Goal: Task Accomplishment & Management: Use online tool/utility

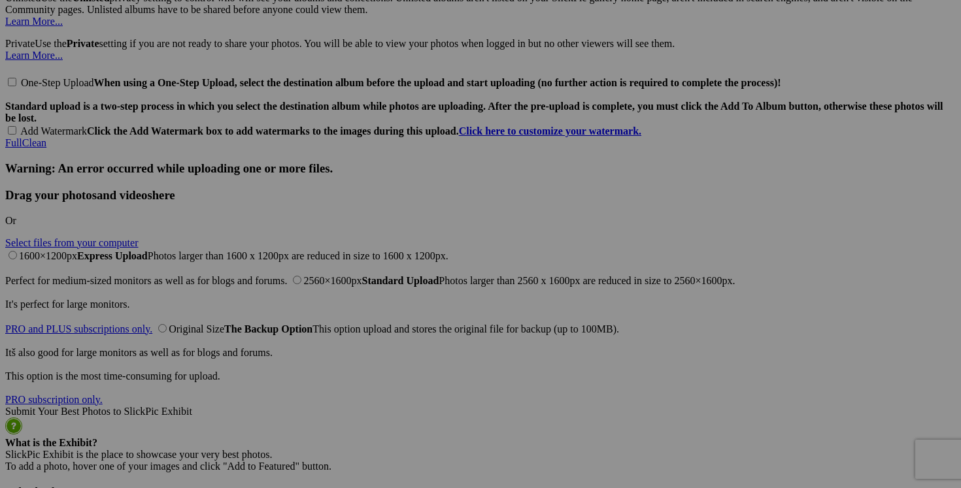
scroll to position [3059, 0]
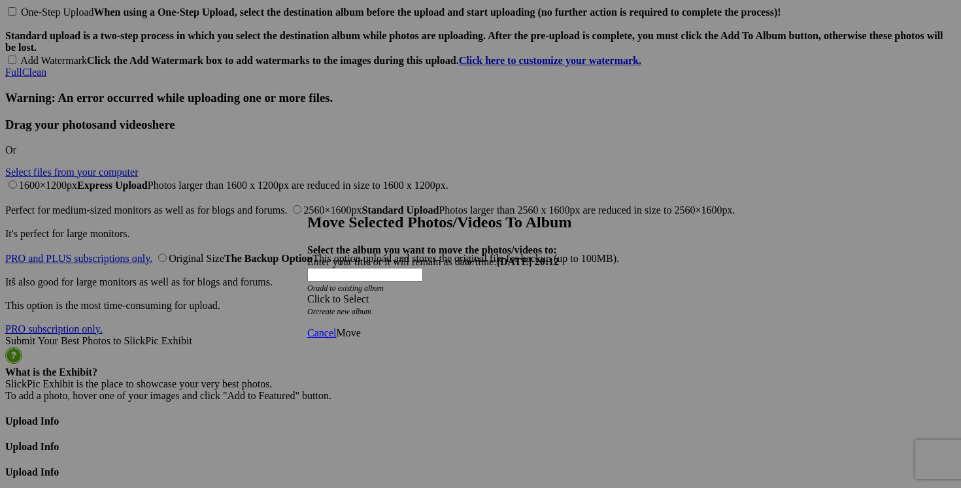
click at [307, 293] on span at bounding box center [307, 298] width 0 height 11
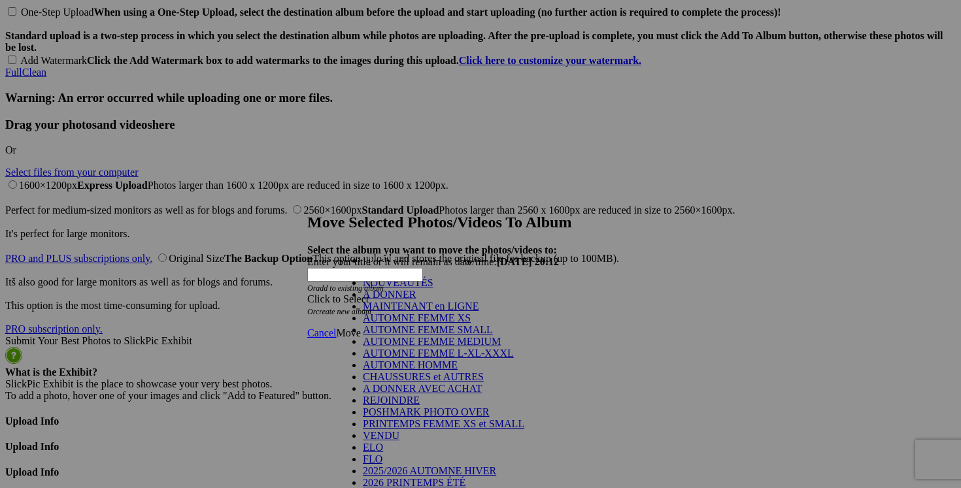
scroll to position [193, 0]
click at [372, 430] on link "VENDU" at bounding box center [381, 435] width 37 height 11
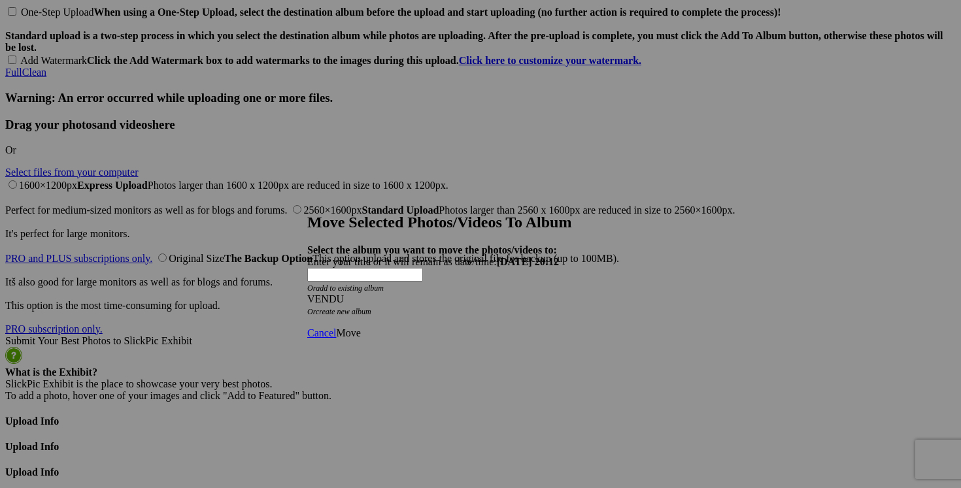
click at [360, 327] on span "Move" at bounding box center [348, 332] width 24 height 11
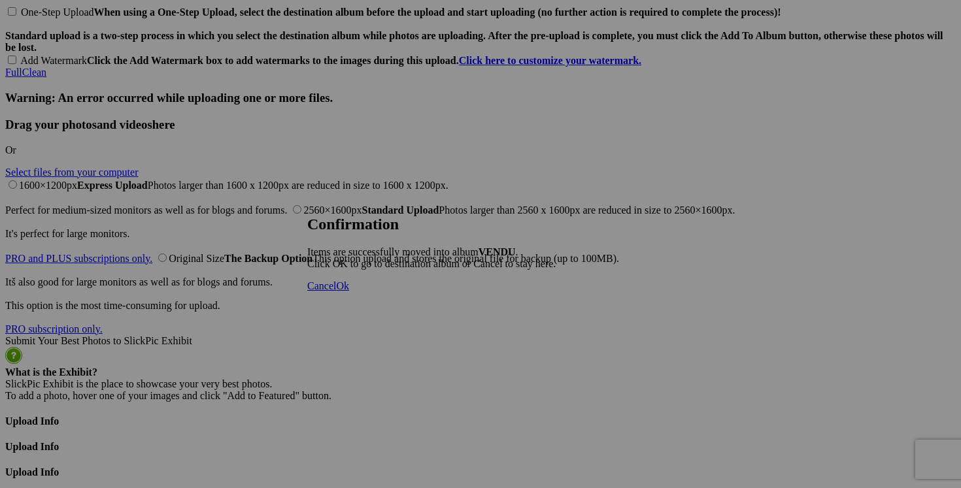
click at [336, 291] on span "Cancel" at bounding box center [321, 285] width 29 height 11
